Goal: Task Accomplishment & Management: Manage account settings

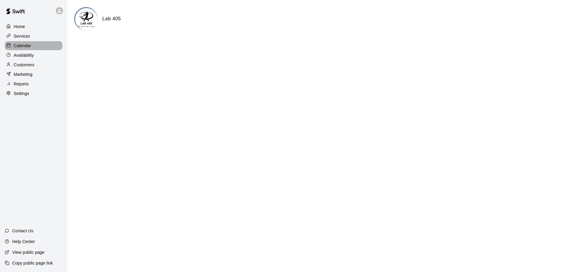
click at [29, 48] on p "Calendar" at bounding box center [22, 46] width 17 height 6
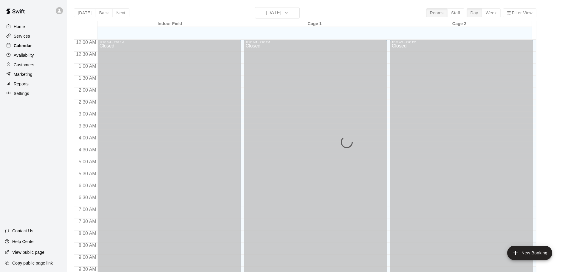
scroll to position [316, 0]
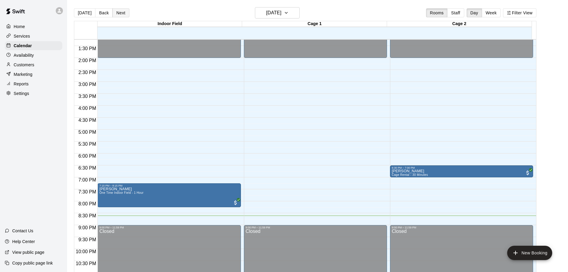
click at [124, 13] on button "Next" at bounding box center [120, 12] width 17 height 9
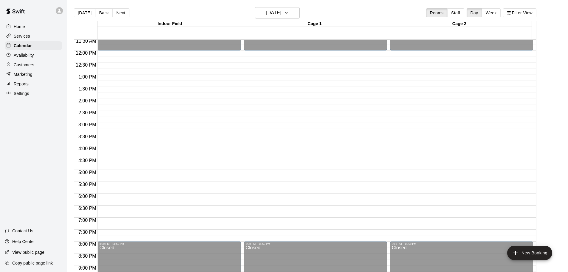
scroll to position [286, 0]
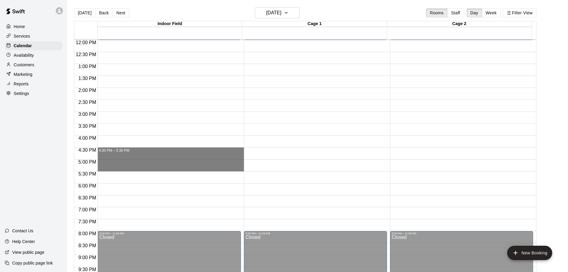
drag, startPoint x: 120, startPoint y: 148, endPoint x: 121, endPoint y: 169, distance: 21.2
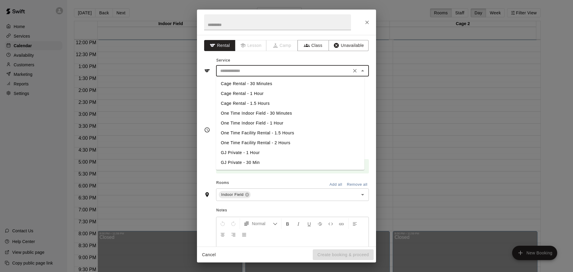
click at [233, 69] on input "text" at bounding box center [284, 70] width 132 height 7
click at [260, 123] on li "One Time Indoor Field - 1 Hour" at bounding box center [290, 123] width 148 height 10
type input "**********"
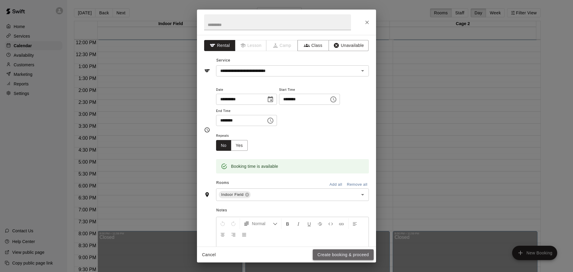
click at [329, 256] on button "Create booking & proceed" at bounding box center [343, 254] width 61 height 11
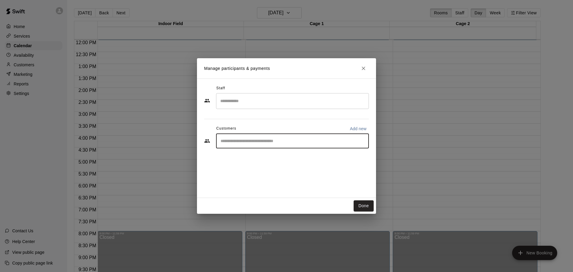
click at [276, 144] on input "Start typing to search customers..." at bounding box center [292, 141] width 147 height 6
click at [362, 205] on button "Done" at bounding box center [363, 205] width 20 height 11
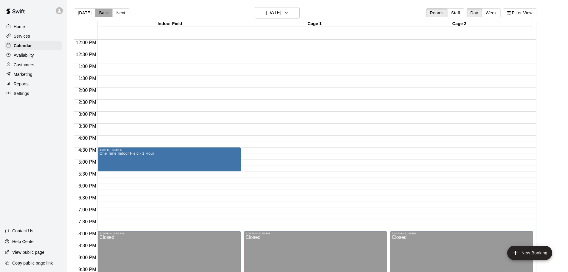
click at [101, 10] on button "Back" at bounding box center [104, 12] width 18 height 9
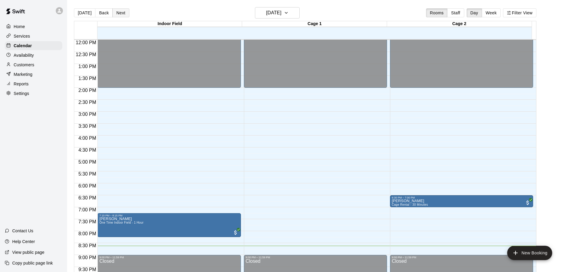
click at [117, 13] on button "Next" at bounding box center [120, 12] width 17 height 9
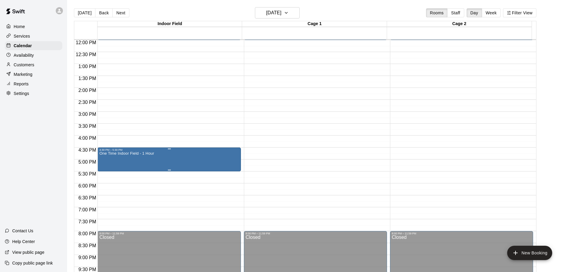
click at [309, 190] on div at bounding box center [286, 136] width 573 height 272
click at [102, 171] on img "edit" at bounding box center [105, 172] width 7 height 7
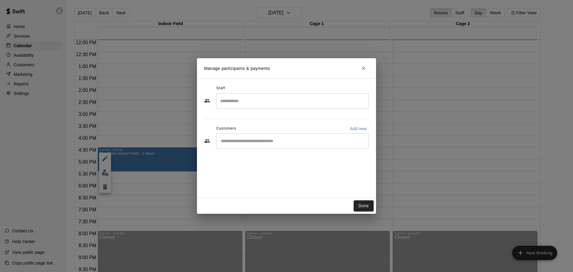
click at [246, 144] on div "​" at bounding box center [292, 140] width 153 height 15
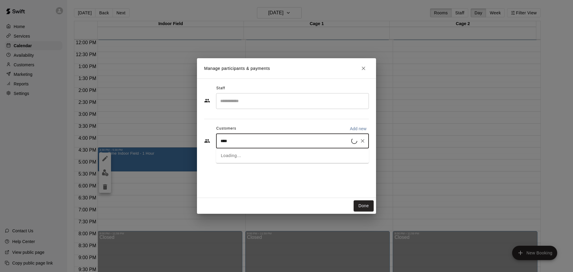
type input "*****"
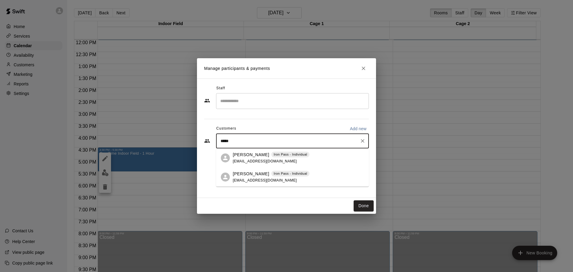
click at [248, 177] on div "[PERSON_NAME] Iron Pass - Individual [EMAIL_ADDRESS][DOMAIN_NAME]" at bounding box center [271, 177] width 77 height 13
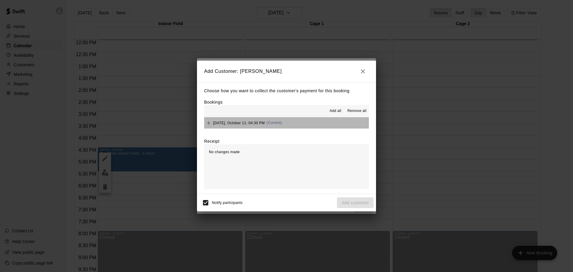
click at [303, 121] on button "[DATE], October 11: 04:30 PM (Current)" at bounding box center [286, 122] width 165 height 11
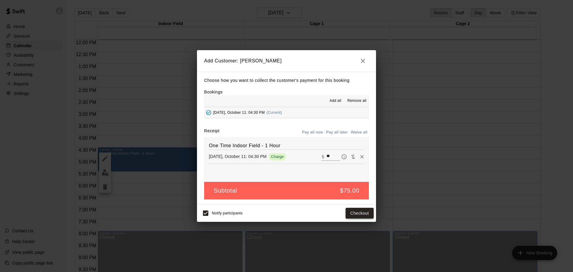
click at [352, 215] on button "Checkout" at bounding box center [359, 213] width 28 height 11
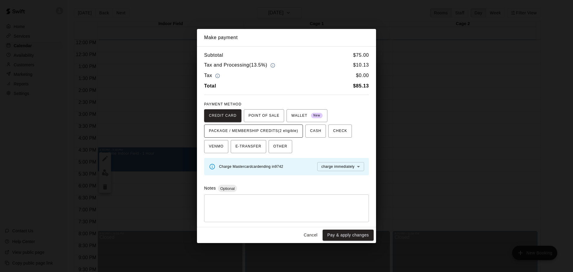
click at [260, 132] on span "PACKAGE / MEMBERSHIP CREDITS (2 eligible)" at bounding box center [253, 131] width 89 height 10
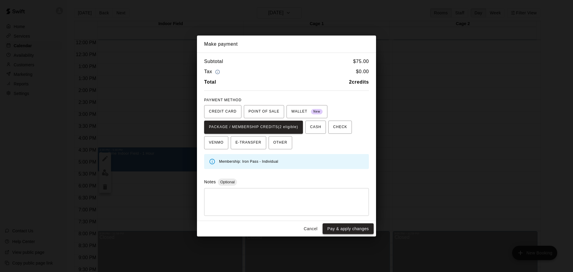
click at [342, 228] on button "Pay & apply changes" at bounding box center [347, 228] width 51 height 11
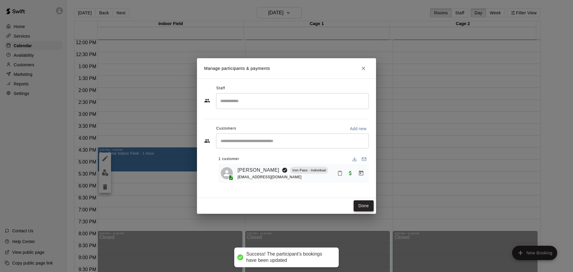
click at [361, 205] on button "Done" at bounding box center [363, 205] width 20 height 11
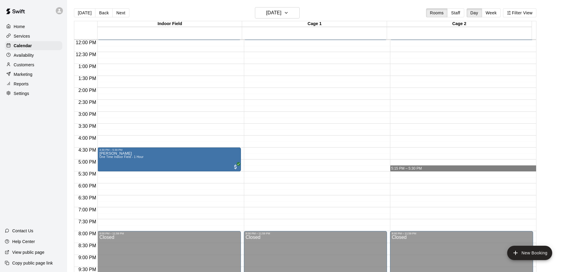
drag, startPoint x: 402, startPoint y: 171, endPoint x: 404, endPoint y: 167, distance: 4.8
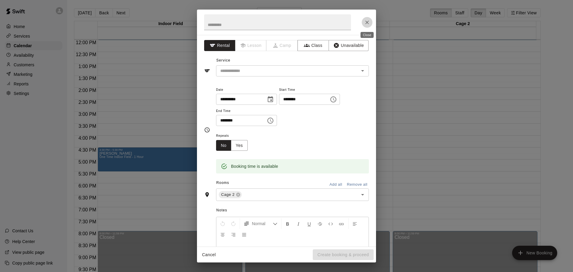
click at [366, 26] on button "Close" at bounding box center [366, 22] width 11 height 11
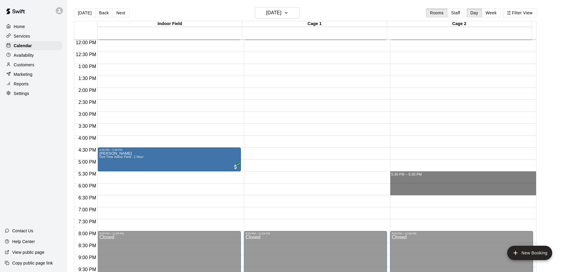
drag, startPoint x: 416, startPoint y: 171, endPoint x: 416, endPoint y: 191, distance: 20.0
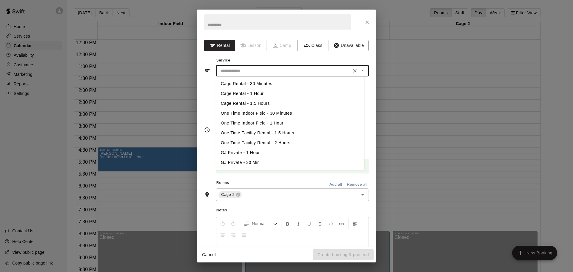
click at [257, 71] on input "text" at bounding box center [284, 70] width 132 height 7
click at [258, 94] on li "Cage Rental - 1 Hour" at bounding box center [290, 94] width 148 height 10
type input "**********"
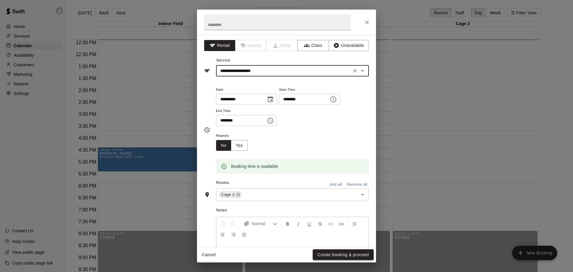
click at [317, 256] on button "Create booking & proceed" at bounding box center [343, 254] width 61 height 11
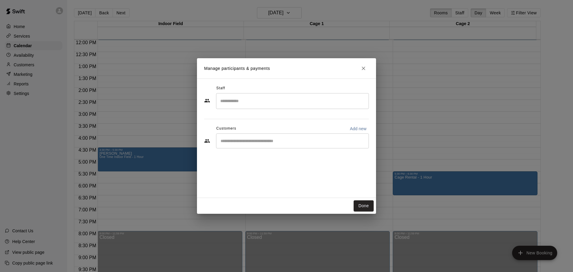
click at [261, 144] on input "Start typing to search customers..." at bounding box center [292, 141] width 147 height 6
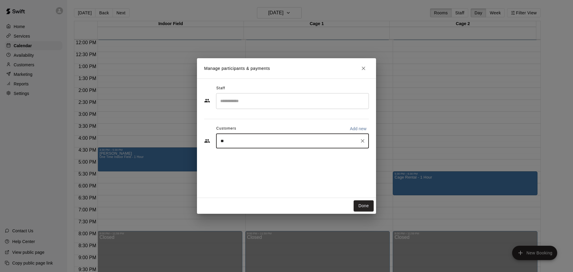
type input "***"
click at [234, 159] on span "[EMAIL_ADDRESS][DOMAIN_NAME]" at bounding box center [265, 161] width 64 height 4
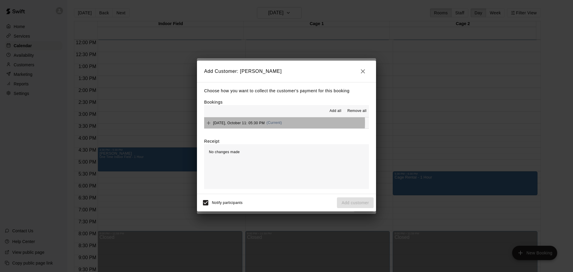
click at [245, 123] on span "[DATE], October 11: 05:30 PM" at bounding box center [239, 122] width 52 height 4
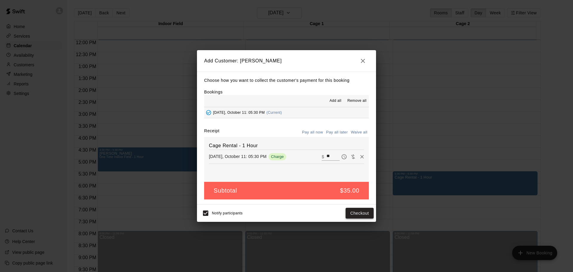
click at [358, 215] on button "Checkout" at bounding box center [359, 213] width 28 height 11
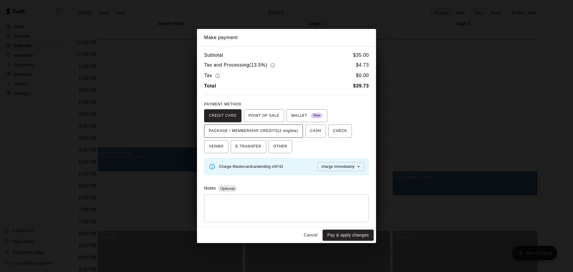
click at [250, 131] on span "PACKAGE / MEMBERSHIP CREDITS (2 eligible)" at bounding box center [253, 131] width 89 height 10
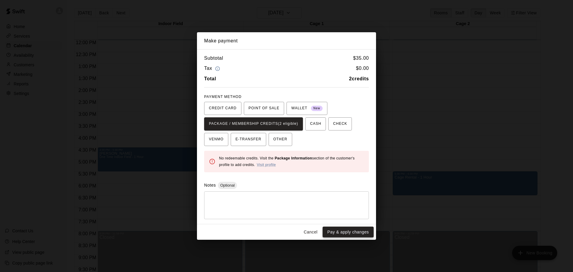
click at [332, 231] on button "Pay & apply changes" at bounding box center [347, 231] width 51 height 11
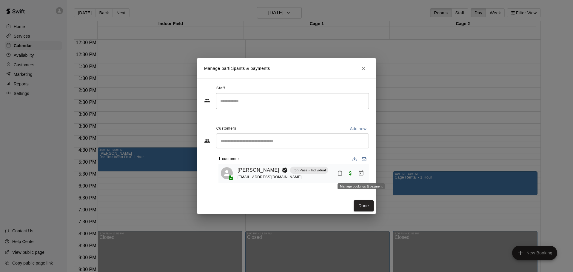
click at [361, 177] on button "Manage bookings & payment" at bounding box center [360, 173] width 11 height 11
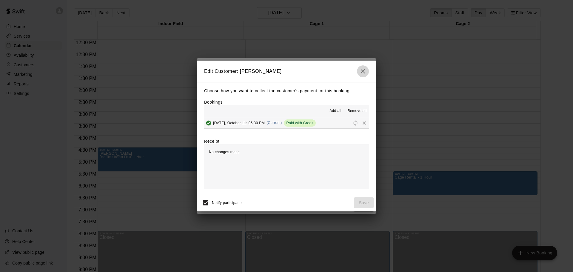
click at [361, 72] on icon "button" at bounding box center [363, 71] width 4 height 4
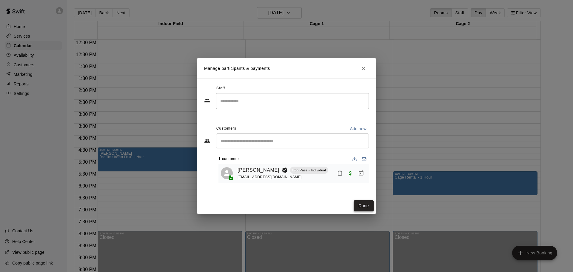
click at [370, 206] on button "Done" at bounding box center [363, 205] width 20 height 11
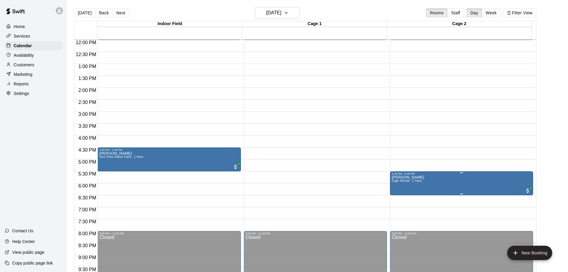
click at [559, 135] on div at bounding box center [286, 136] width 573 height 272
click at [87, 14] on button "[DATE]" at bounding box center [84, 12] width 21 height 9
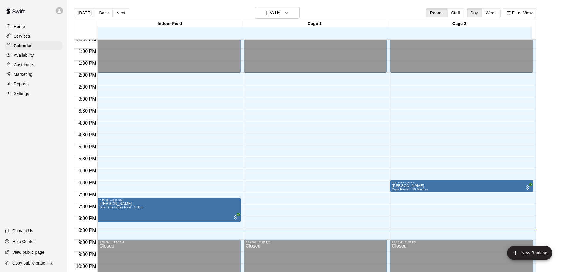
scroll to position [245, 0]
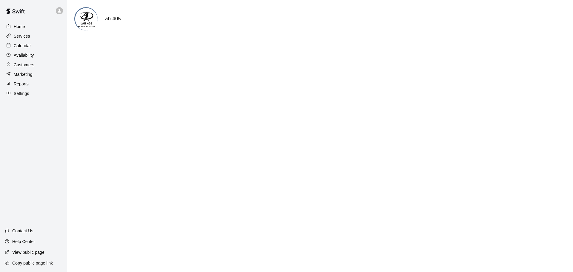
click at [30, 42] on div "Calendar" at bounding box center [34, 45] width 58 height 9
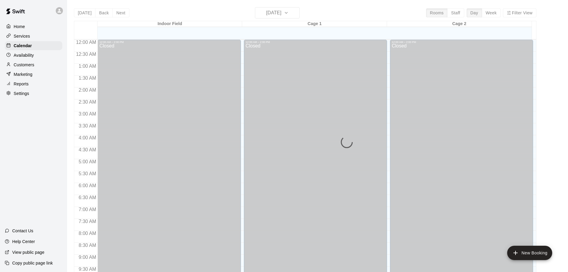
scroll to position [316, 0]
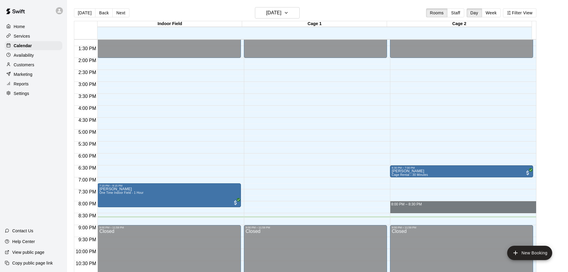
drag, startPoint x: 407, startPoint y: 207, endPoint x: 407, endPoint y: 211, distance: 4.8
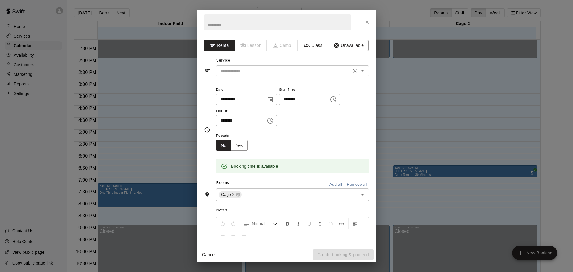
click at [241, 67] on input "text" at bounding box center [284, 70] width 132 height 7
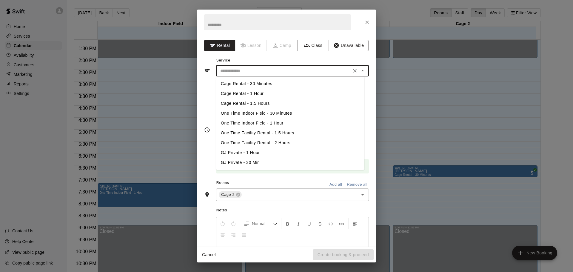
click at [241, 85] on li "Cage Rental - 30 Minutes" at bounding box center [290, 84] width 148 height 10
type input "**********"
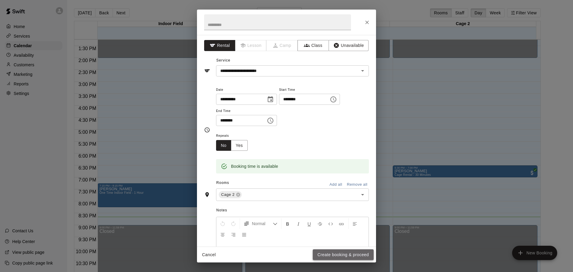
click at [329, 257] on button "Create booking & proceed" at bounding box center [343, 254] width 61 height 11
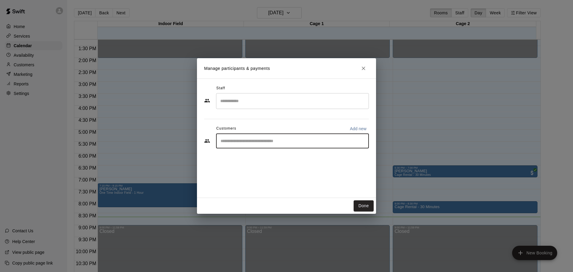
click at [276, 140] on input "Start typing to search customers..." at bounding box center [292, 141] width 147 height 6
type input "****"
click at [255, 159] on span "[EMAIL_ADDRESS][DOMAIN_NAME]" at bounding box center [265, 161] width 64 height 4
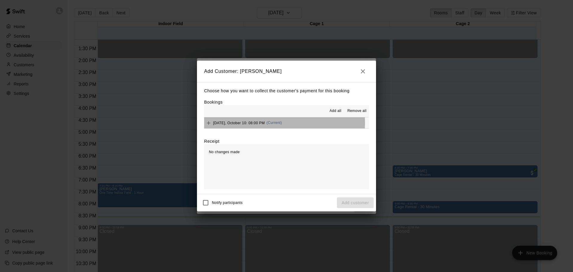
click at [240, 123] on span "Friday, October 10: 08:00 PM" at bounding box center [239, 122] width 52 height 4
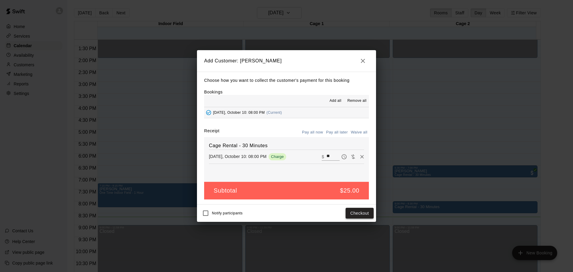
click at [358, 212] on button "Checkout" at bounding box center [359, 213] width 28 height 11
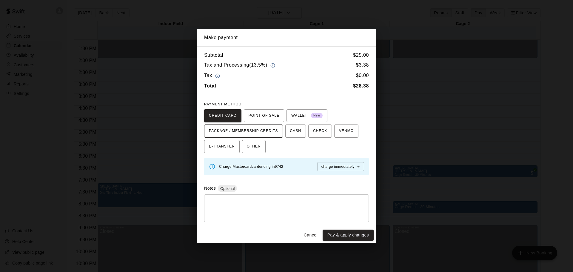
click at [259, 131] on span "PACKAGE / MEMBERSHIP CREDITS" at bounding box center [243, 131] width 69 height 10
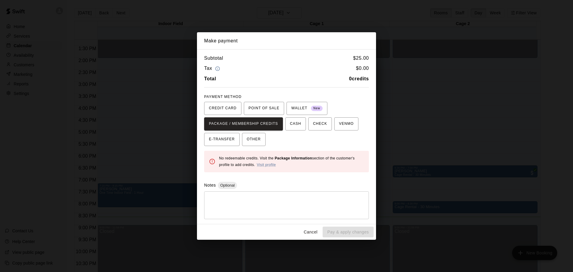
click at [346, 235] on div "Cancel Pay & apply changes" at bounding box center [286, 232] width 179 height 16
click at [335, 231] on div "Cancel Pay & apply changes" at bounding box center [286, 232] width 179 height 16
click at [256, 137] on span "OTHER" at bounding box center [254, 139] width 14 height 10
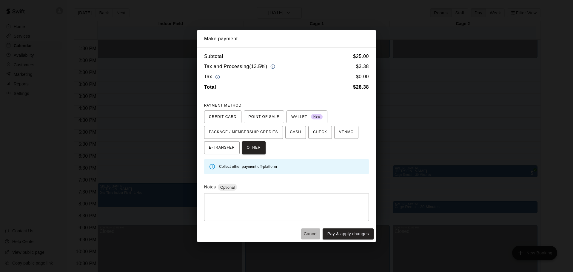
click at [308, 235] on button "Cancel" at bounding box center [310, 233] width 19 height 11
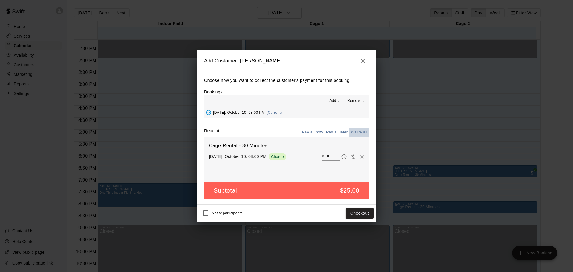
click at [353, 133] on button "Waive all" at bounding box center [359, 132] width 20 height 9
type input "*"
click at [345, 211] on button "Add customer" at bounding box center [355, 213] width 37 height 11
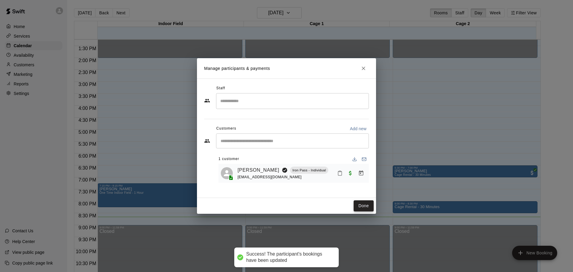
click at [368, 208] on button "Done" at bounding box center [363, 205] width 20 height 11
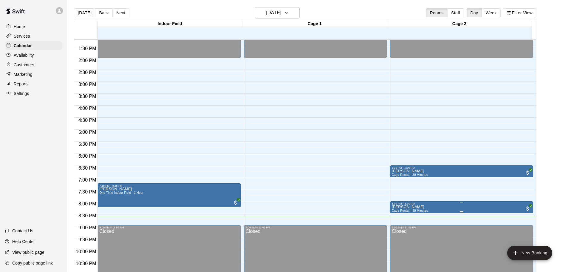
click at [395, 225] on img "edit" at bounding box center [397, 226] width 7 height 7
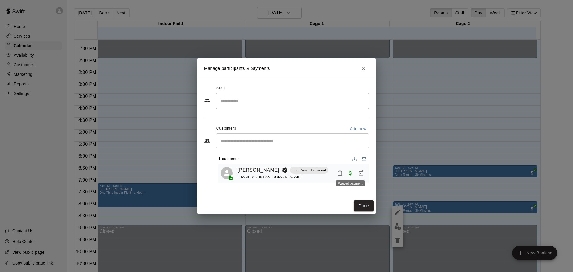
click at [340, 176] on div "Waived payment" at bounding box center [350, 181] width 30 height 11
click at [340, 174] on icon "Mark attendance" at bounding box center [339, 172] width 5 height 5
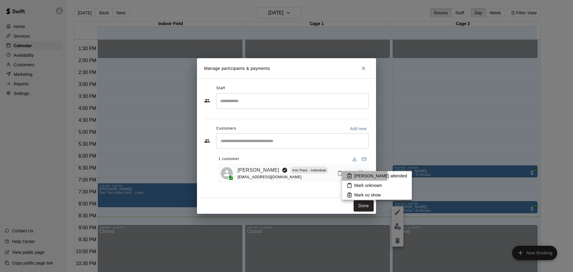
click at [346, 174] on li "Mark attended" at bounding box center [377, 176] width 70 height 10
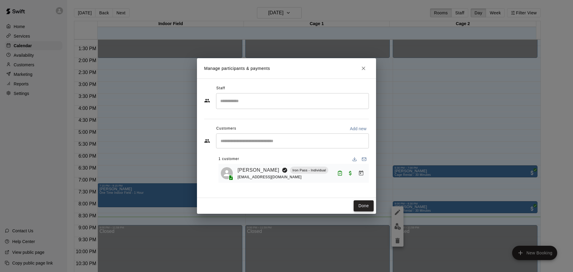
click at [363, 209] on button "Done" at bounding box center [363, 205] width 20 height 11
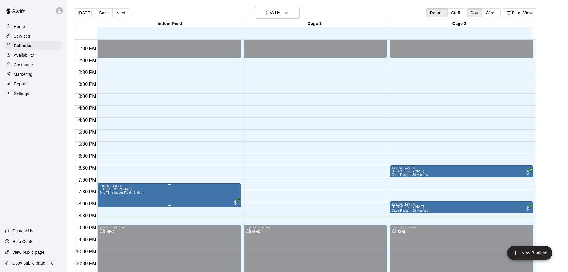
click at [103, 209] on img "edit" at bounding box center [105, 208] width 7 height 7
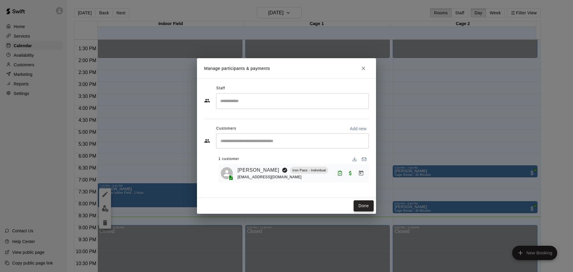
click at [364, 205] on button "Done" at bounding box center [363, 205] width 20 height 11
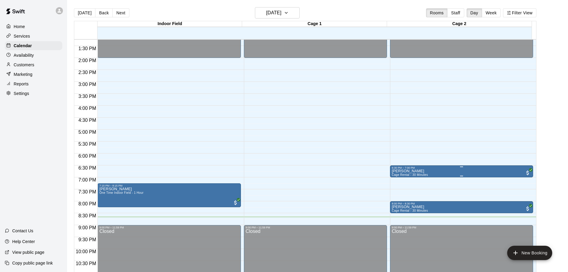
click at [394, 194] on button "edit" at bounding box center [397, 191] width 12 height 12
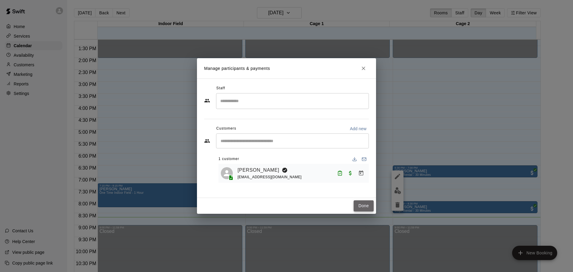
click at [362, 207] on button "Done" at bounding box center [363, 205] width 20 height 11
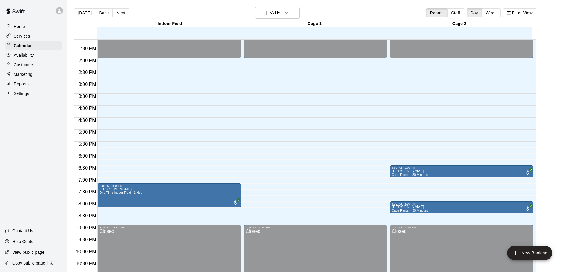
click at [30, 86] on div "Reports" at bounding box center [34, 83] width 58 height 9
